Goal: Transaction & Acquisition: Purchase product/service

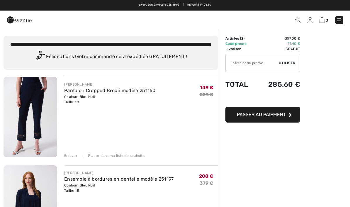
click at [340, 18] on img at bounding box center [339, 20] width 6 height 6
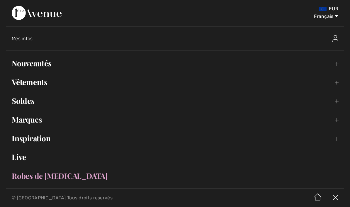
click at [46, 69] on link "Nouveautés Toggle submenu" at bounding box center [175, 63] width 338 height 13
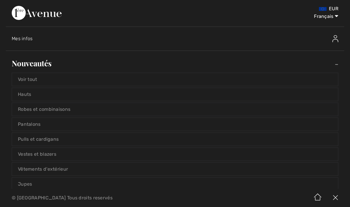
click at [42, 64] on link "Nouveautés Toggle submenu" at bounding box center [175, 63] width 338 height 13
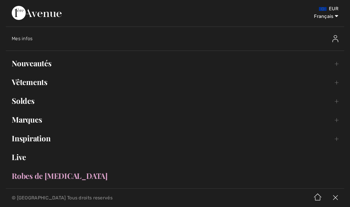
click at [41, 64] on link "Nouveautés Toggle submenu" at bounding box center [175, 63] width 338 height 13
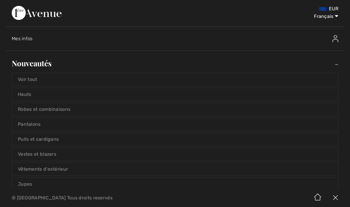
click at [28, 80] on link "Voir tout" at bounding box center [175, 79] width 326 height 13
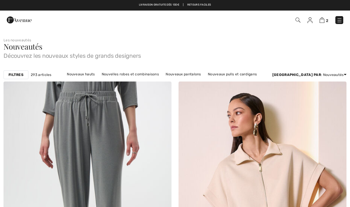
click at [13, 73] on strong "Filtres" at bounding box center [15, 74] width 15 height 5
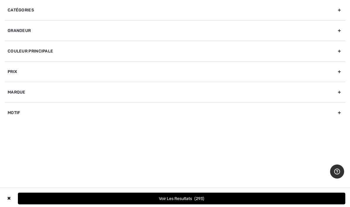
click at [71, 31] on div "Grandeur" at bounding box center [175, 30] width 340 height 21
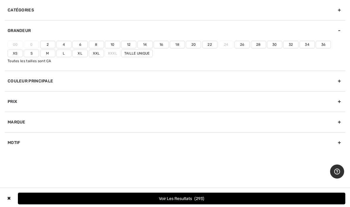
click at [176, 42] on label "18" at bounding box center [177, 45] width 15 height 8
click at [0, 0] on input"] "18" at bounding box center [0, 0] width 0 height 0
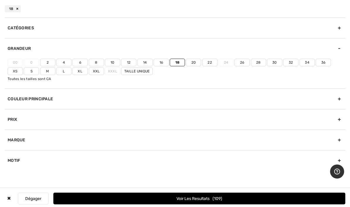
click at [79, 74] on label "Xl" at bounding box center [79, 71] width 15 height 8
click at [0, 0] on input"] "Xl" at bounding box center [0, 0] width 0 height 0
click at [188, 198] on button "Voir les resultats 252" at bounding box center [199, 198] width 292 height 12
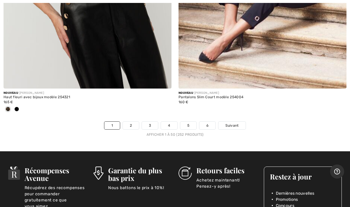
scroll to position [7157, 0]
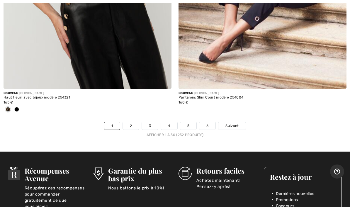
click at [132, 122] on link "2" at bounding box center [131, 126] width 16 height 8
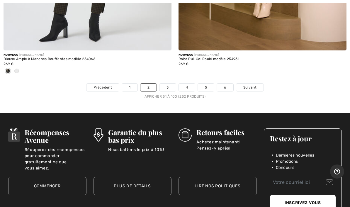
scroll to position [7220, 0]
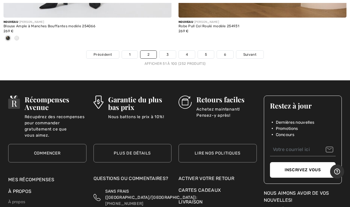
click at [164, 51] on link "3" at bounding box center [167, 55] width 16 height 8
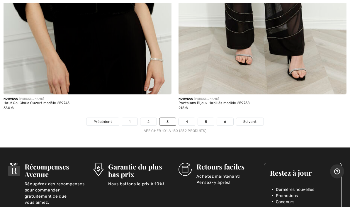
scroll to position [7164, 0]
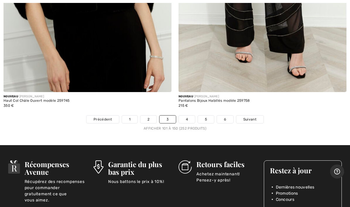
click at [188, 116] on link "4" at bounding box center [187, 119] width 16 height 8
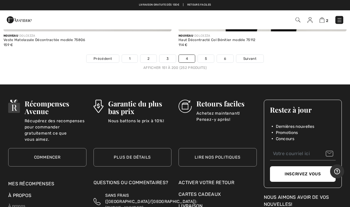
scroll to position [7167, 0]
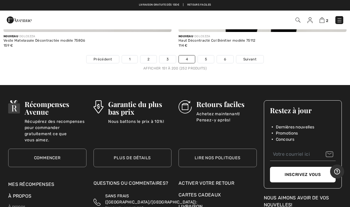
click at [212, 55] on link "5" at bounding box center [206, 59] width 16 height 8
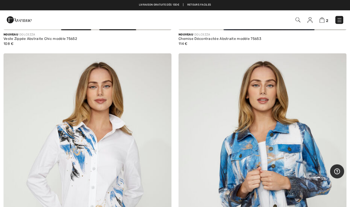
scroll to position [3697, 0]
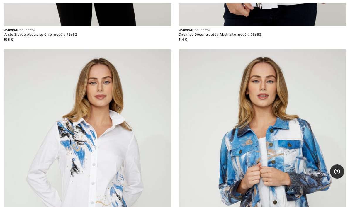
click at [164, 56] on img at bounding box center [162, 58] width 5 height 5
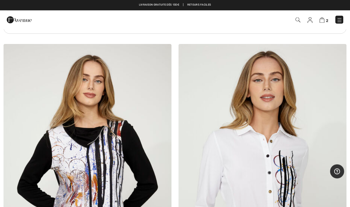
scroll to position [3422, 0]
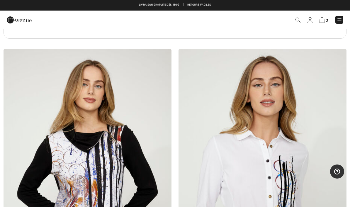
click at [338, 55] on img at bounding box center [337, 57] width 5 height 5
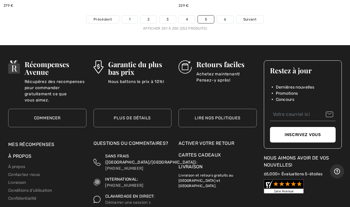
scroll to position [7158, 0]
click at [227, 16] on link "6" at bounding box center [225, 20] width 16 height 8
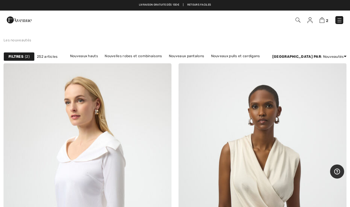
click at [203, 59] on link "Nouveaux pantalons" at bounding box center [186, 56] width 41 height 8
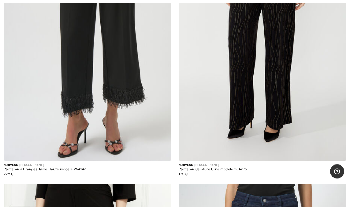
scroll to position [4740, 0]
click at [262, 96] on img at bounding box center [262, 35] width 168 height 252
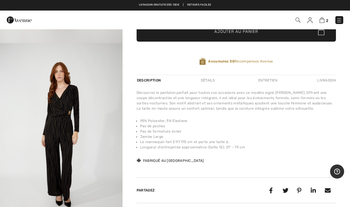
scroll to position [134, 0]
